Goal: Book appointment/travel/reservation

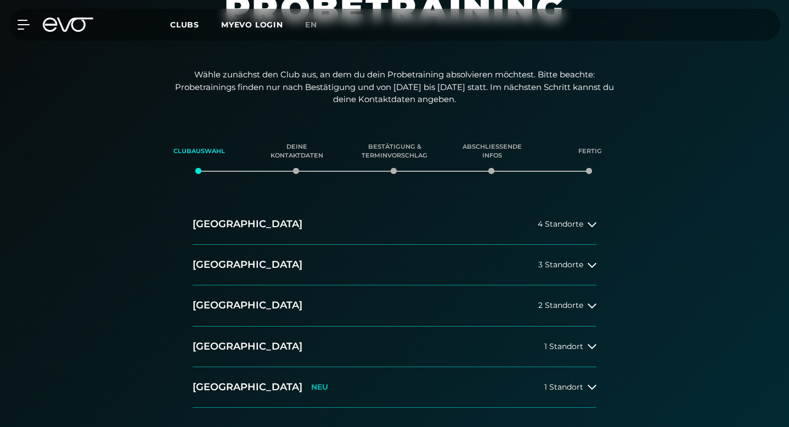
scroll to position [160, 0]
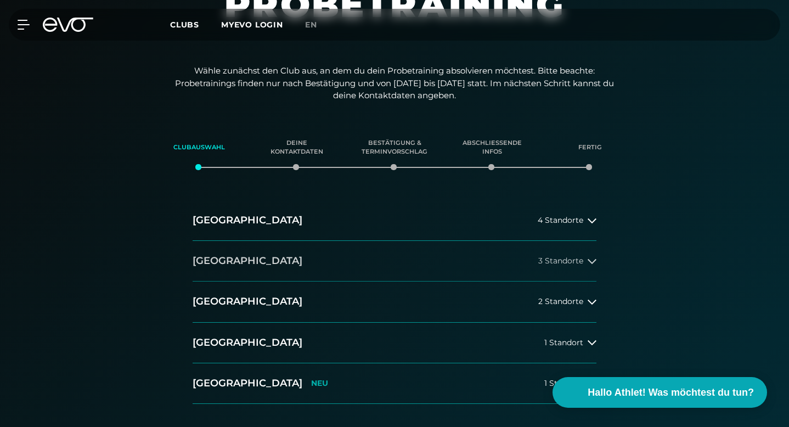
click at [547, 241] on button "[GEOGRAPHIC_DATA] 3 Standorte" at bounding box center [395, 261] width 404 height 41
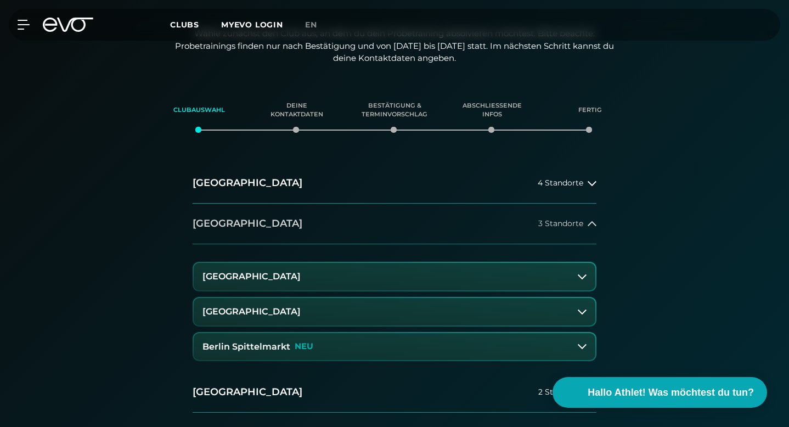
scroll to position [220, 0]
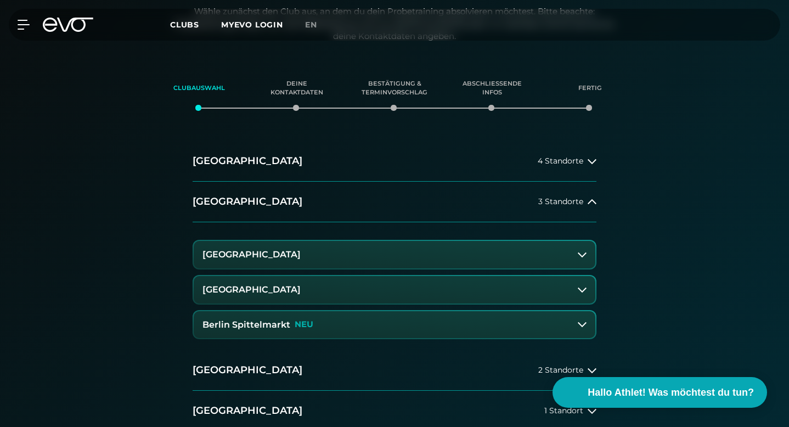
click at [399, 311] on button "Berlin Spittelmarkt NEU" at bounding box center [395, 324] width 402 height 27
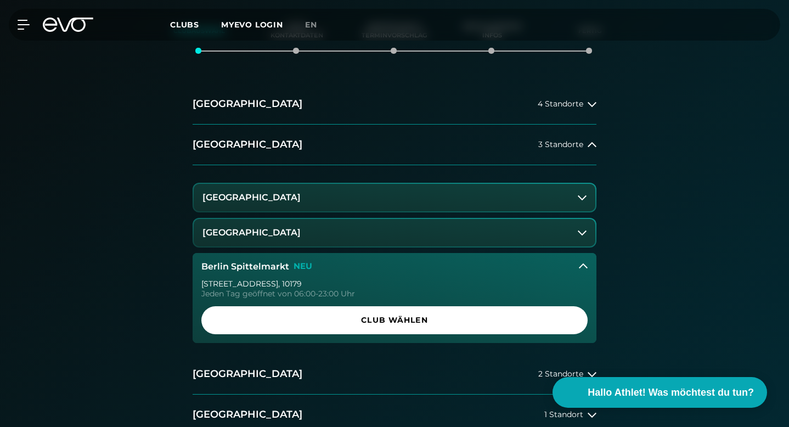
scroll to position [277, 0]
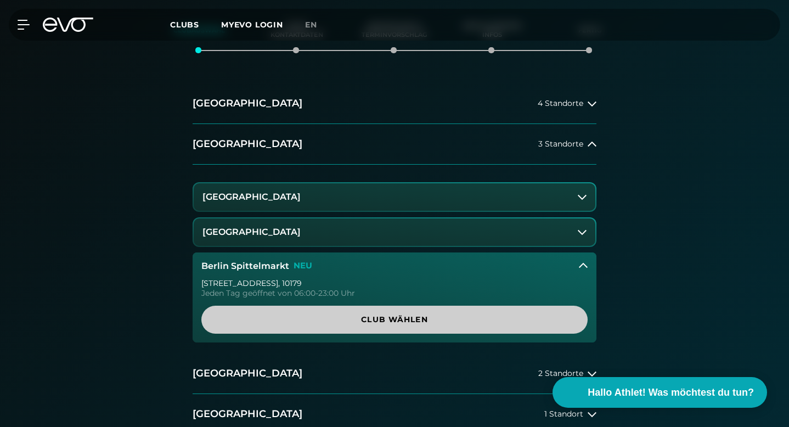
click at [408, 306] on span "Club wählen" at bounding box center [394, 320] width 386 height 28
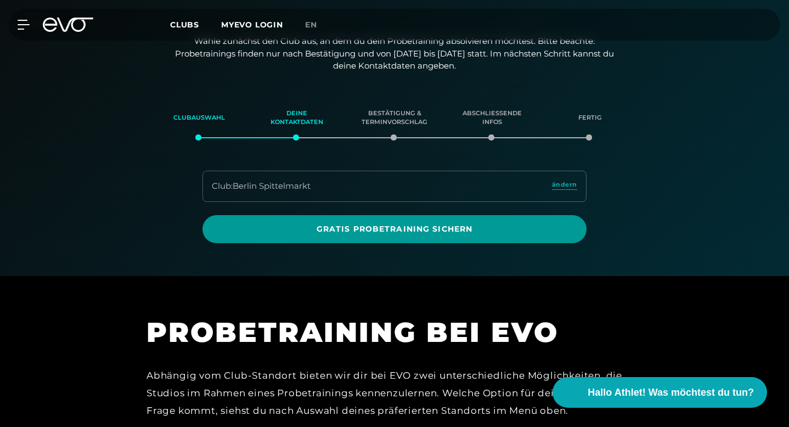
scroll to position [188, 0]
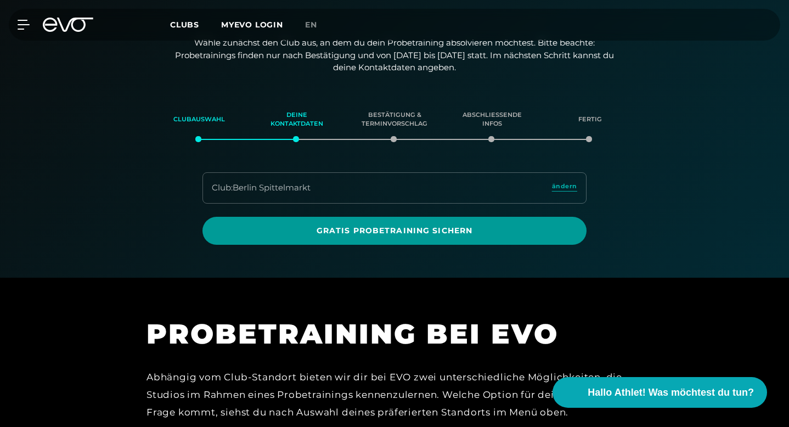
click at [367, 225] on span "Gratis Probetraining sichern" at bounding box center [395, 231] width 358 height 12
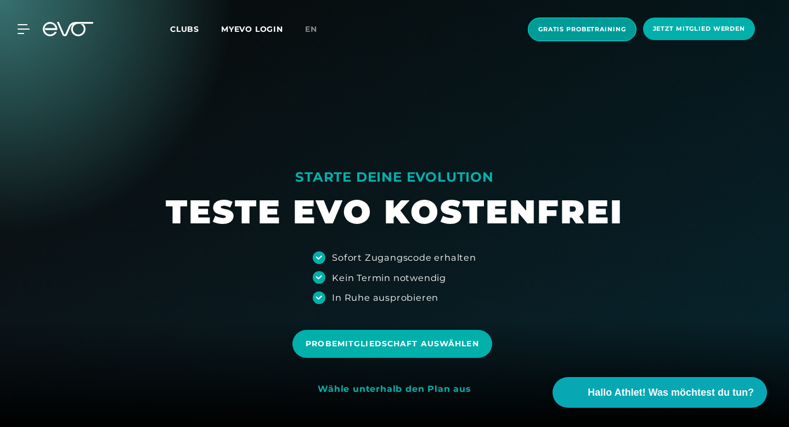
click at [584, 30] on span "Gratis Probetraining" at bounding box center [582, 29] width 88 height 9
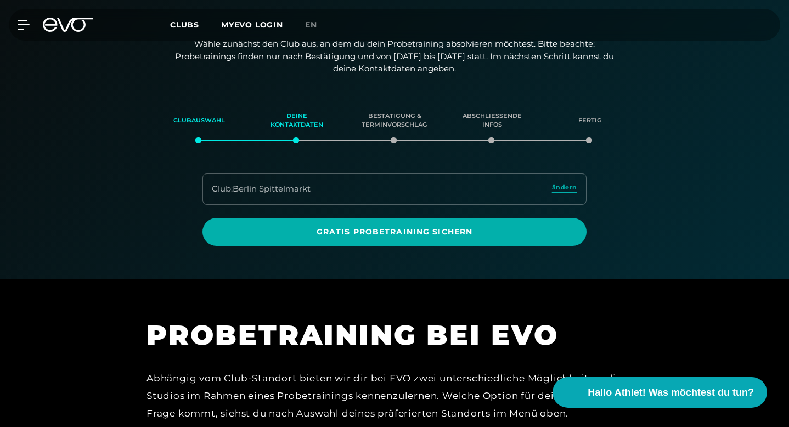
scroll to position [188, 0]
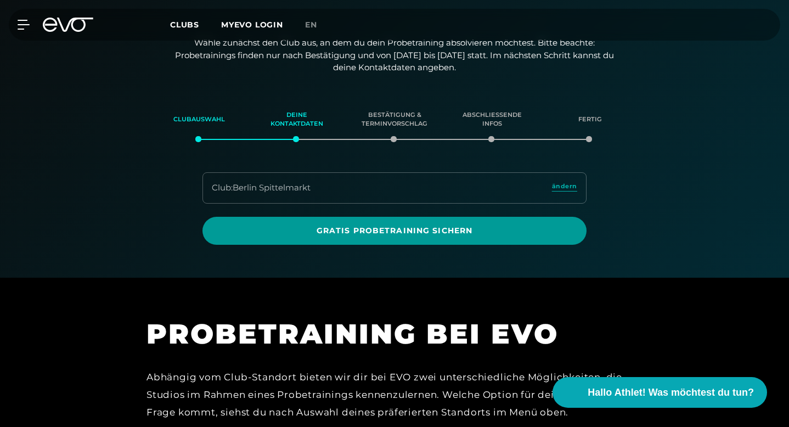
click at [372, 225] on span "Gratis Probetraining sichern" at bounding box center [395, 231] width 358 height 12
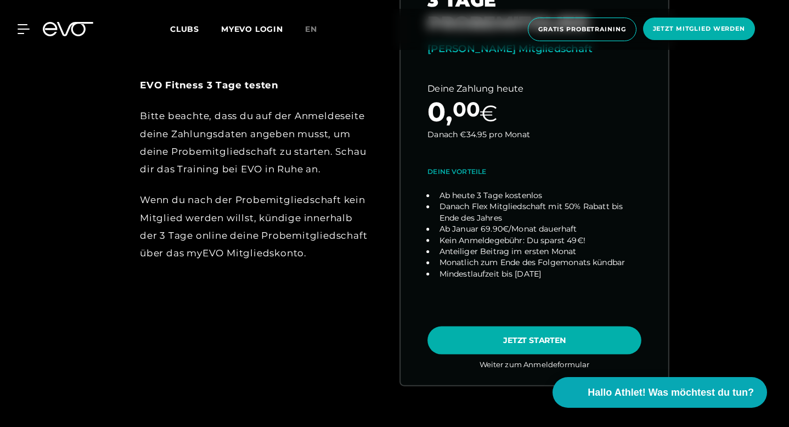
scroll to position [578, 0]
click at [555, 339] on link "choose plan" at bounding box center [535, 168] width 268 height 431
